Goal: Transaction & Acquisition: Purchase product/service

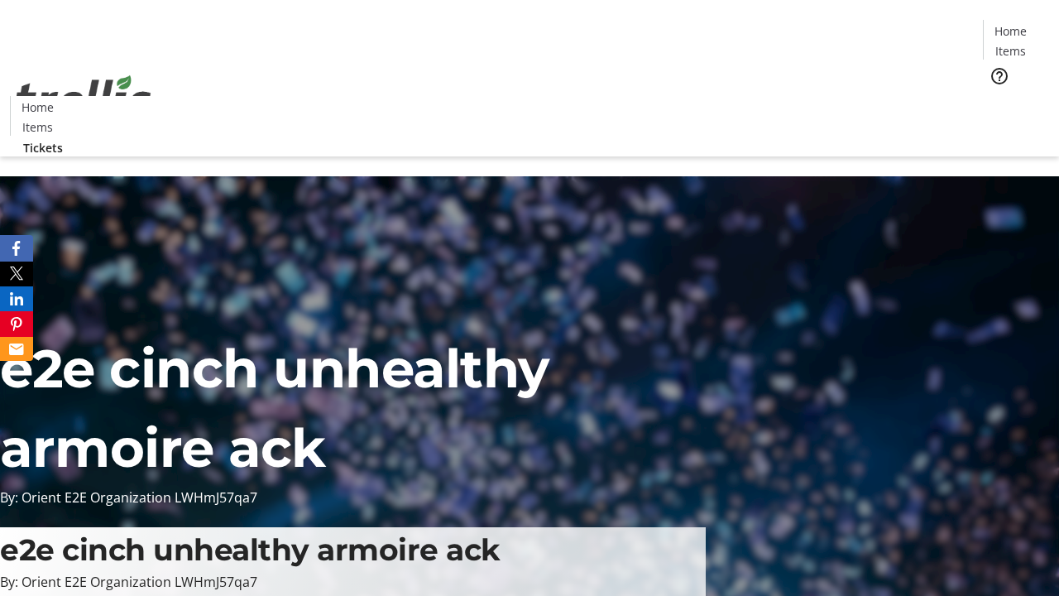
click at [996, 96] on span "Tickets" at bounding box center [1016, 104] width 40 height 17
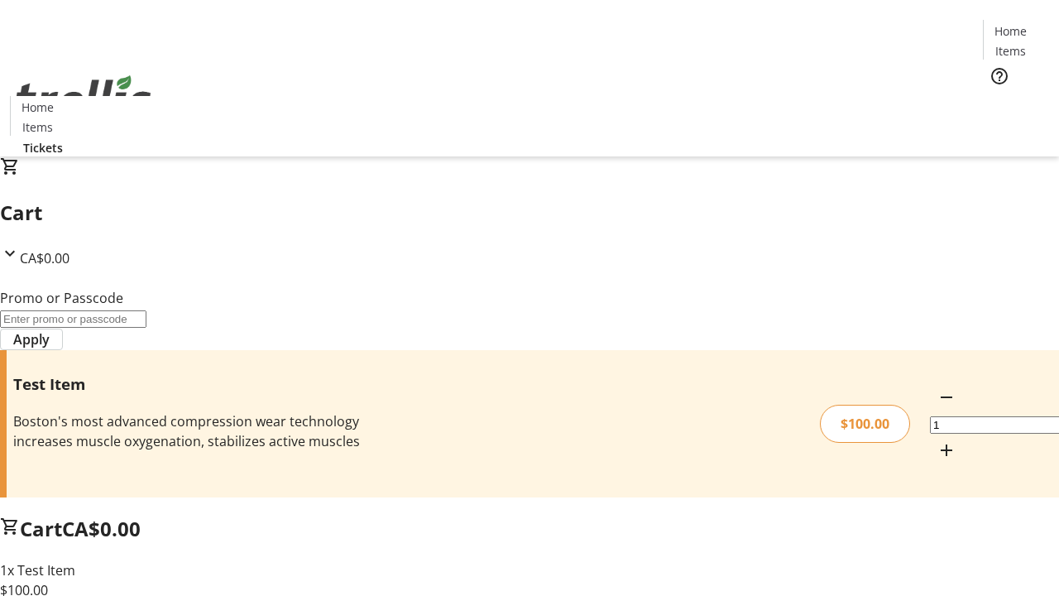
type input "PERCENT"
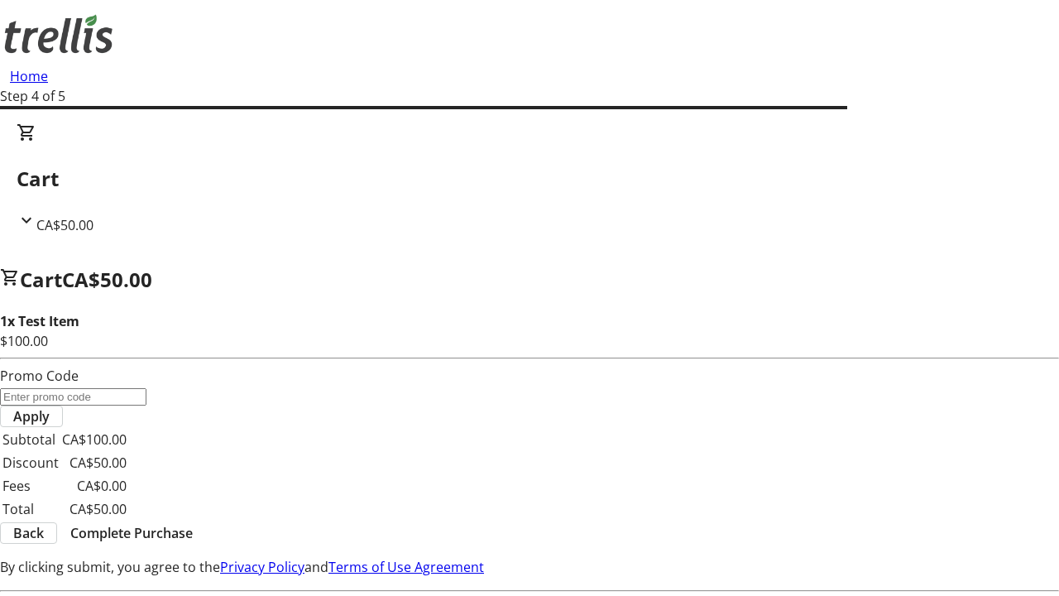
click at [193, 523] on span "Complete Purchase" at bounding box center [131, 533] width 122 height 20
